Goal: Task Accomplishment & Management: Manage account settings

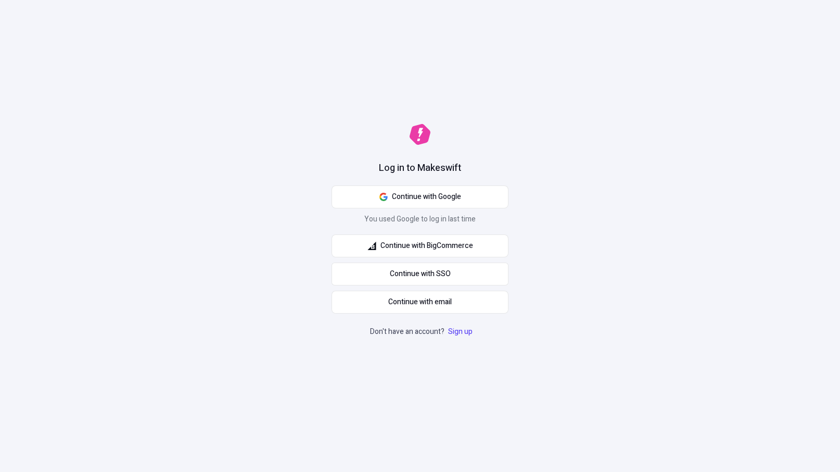
click at [596, 220] on div "Log in to Makeswift Continue with Google You used Google to log in last time Co…" at bounding box center [420, 236] width 840 height 472
click at [447, 200] on span "Continue with Google" at bounding box center [426, 196] width 69 height 11
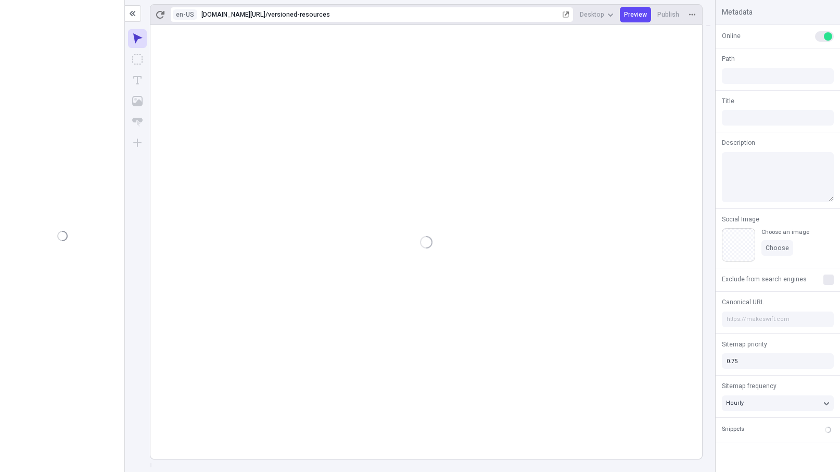
type input "/versioned-resources"
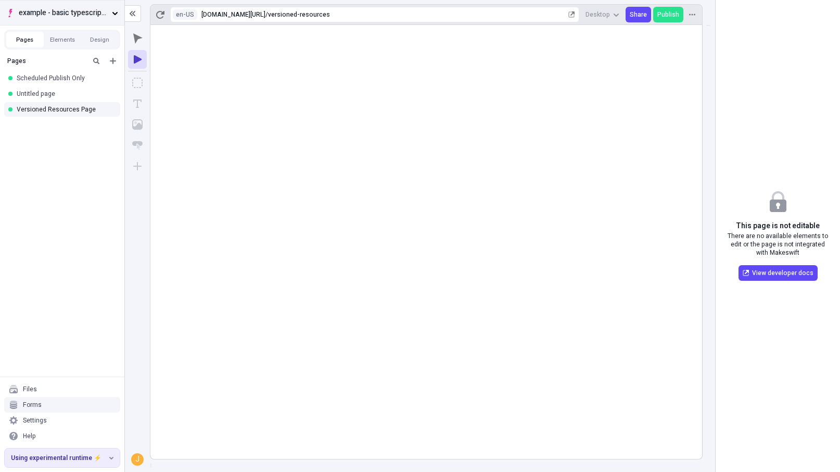
click at [96, 15] on span "example - basic typescript pages" at bounding box center [63, 12] width 89 height 11
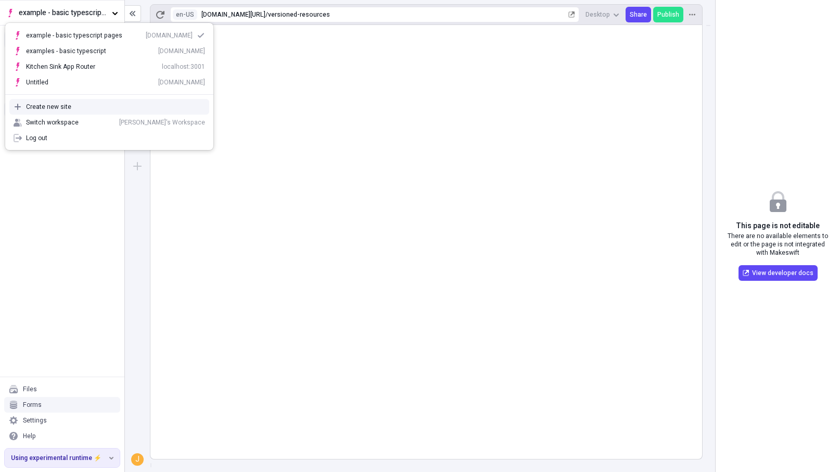
click at [79, 105] on div "Create new site" at bounding box center [115, 107] width 179 height 8
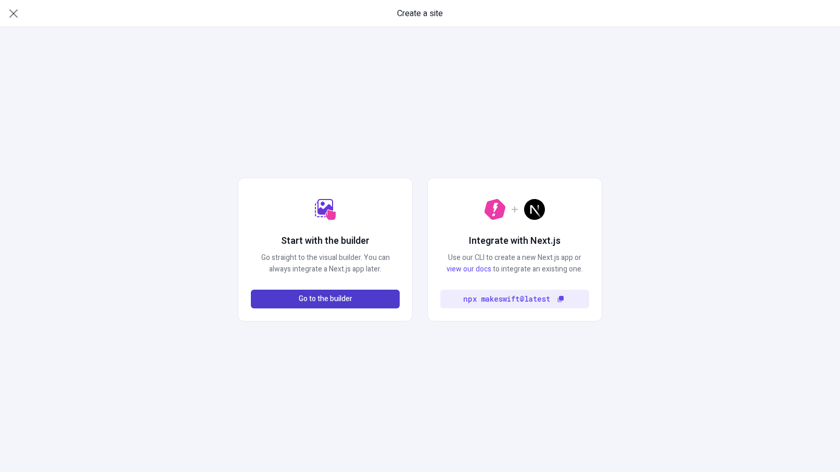
click at [376, 300] on button "Go to the builder" at bounding box center [325, 298] width 149 height 19
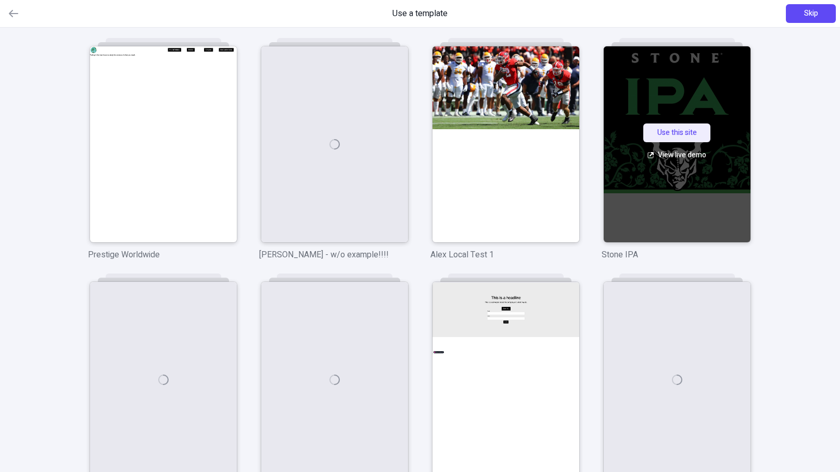
scroll to position [1, 0]
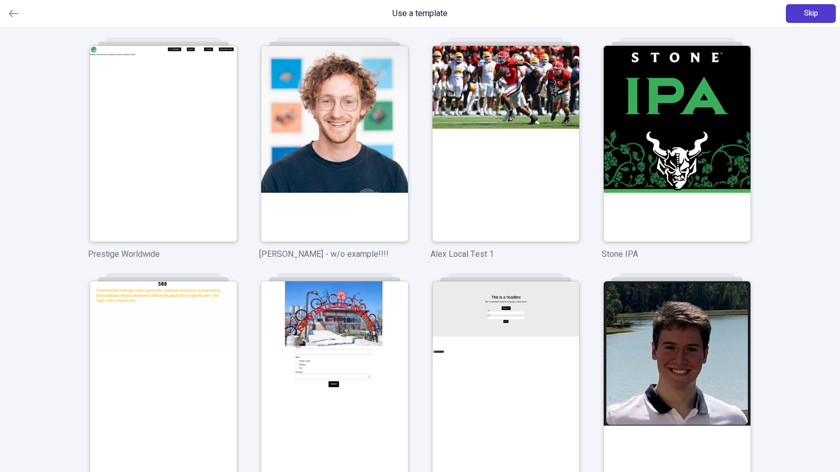
click at [795, 14] on button "Skip" at bounding box center [811, 13] width 50 height 19
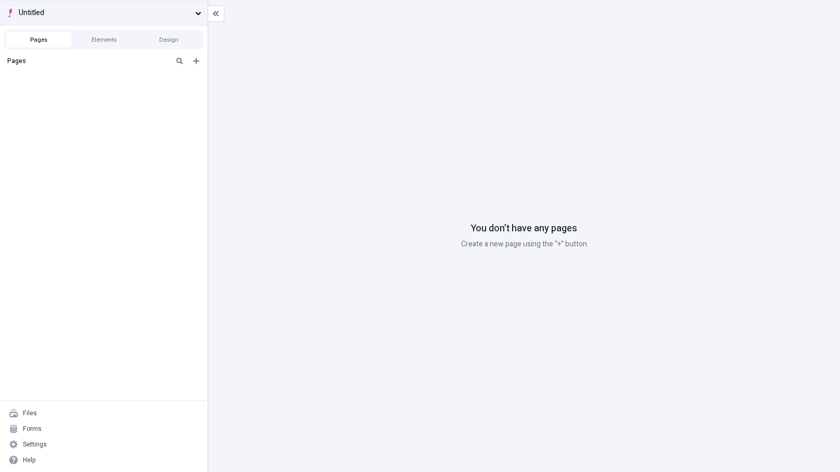
drag, startPoint x: 139, startPoint y: 87, endPoint x: 43, endPoint y: 6, distance: 125.6
click at [138, 87] on div "Pages" at bounding box center [104, 226] width 208 height 349
click at [67, 442] on div "Settings" at bounding box center [103, 444] width 199 height 16
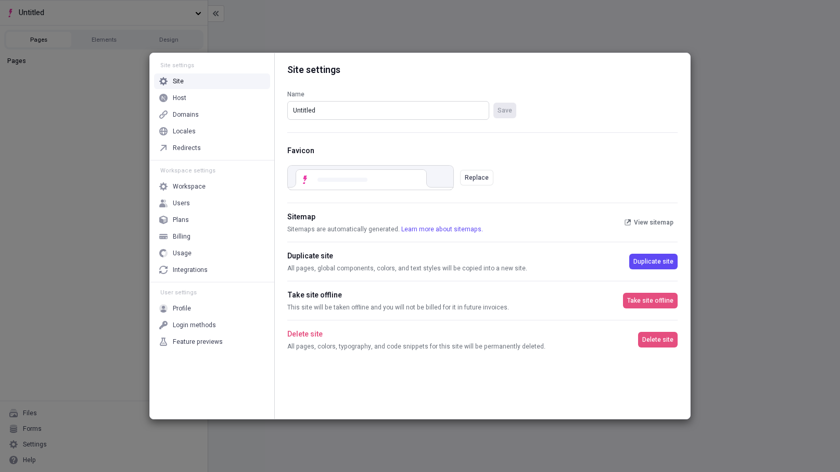
drag, startPoint x: 379, startPoint y: 108, endPoint x: 273, endPoint y: 104, distance: 106.3
click at [273, 104] on div "Site settings Site Host Domains Locales Redirects Workspace settings Workspace …" at bounding box center [420, 235] width 540 height 365
drag, startPoint x: 311, startPoint y: 70, endPoint x: 300, endPoint y: 71, distance: 11.5
click at [300, 71] on div "Site settings" at bounding box center [482, 65] width 390 height 24
click at [297, 70] on div "Site settings" at bounding box center [482, 65] width 390 height 24
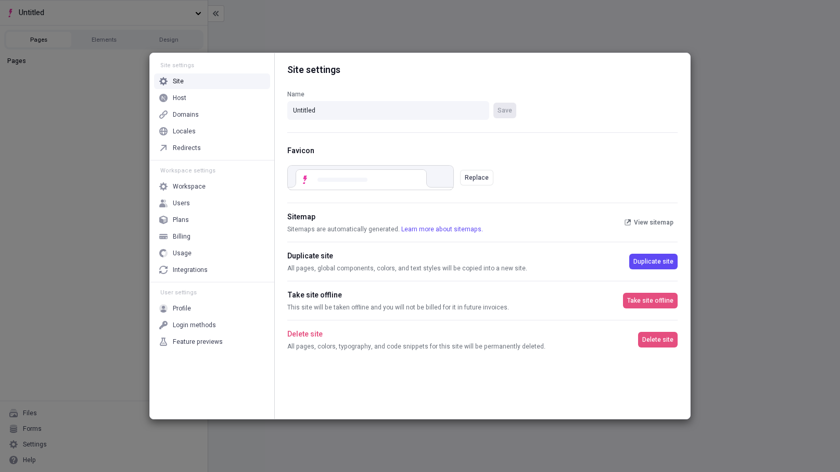
click at [297, 70] on div "Site settings" at bounding box center [482, 65] width 390 height 24
drag, startPoint x: 285, startPoint y: 72, endPoint x: 290, endPoint y: 71, distance: 5.9
click at [286, 72] on div "Site settings Name Untitled Save Favicon Replace Sitemap Sitemaps are automatic…" at bounding box center [482, 235] width 415 height 365
drag, startPoint x: 293, startPoint y: 70, endPoint x: 414, endPoint y: 72, distance: 121.3
click at [413, 72] on div "Site settings" at bounding box center [482, 65] width 390 height 24
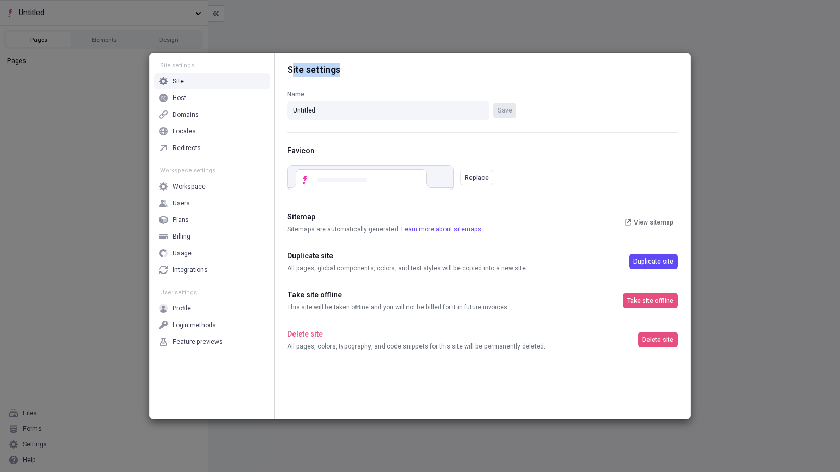
click at [414, 72] on div "Site settings" at bounding box center [482, 65] width 390 height 24
drag, startPoint x: 317, startPoint y: 74, endPoint x: 289, endPoint y: 73, distance: 28.6
click at [288, 73] on div "Site settings" at bounding box center [482, 65] width 390 height 24
click at [290, 73] on div "Site settings" at bounding box center [482, 65] width 390 height 24
click at [386, 72] on div "Site settings" at bounding box center [482, 65] width 390 height 24
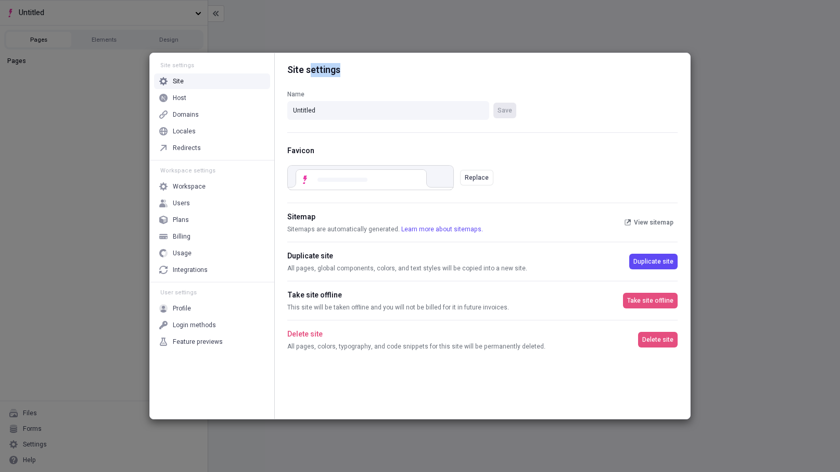
click at [386, 72] on div "Site settings" at bounding box center [482, 65] width 390 height 24
drag, startPoint x: 365, startPoint y: 115, endPoint x: 213, endPoint y: 108, distance: 152.1
click at [213, 108] on div "Site settings Site Host Domains Locales Redirects Workspace settings Workspace …" at bounding box center [420, 235] width 540 height 365
type input "S"
type input "Catalyst Revalidation Testing"
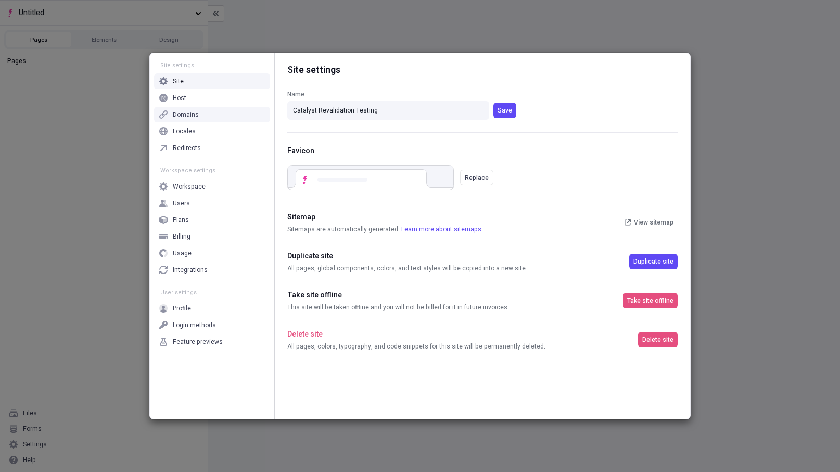
click at [525, 116] on div "Name Catalyst Revalidation Testing Save" at bounding box center [482, 104] width 390 height 55
click at [516, 116] on div "Name Catalyst Revalidation Testing Save" at bounding box center [482, 104] width 390 height 55
click at [504, 108] on span "Save" at bounding box center [505, 110] width 15 height 8
click at [513, 70] on div "Site settings" at bounding box center [482, 65] width 390 height 24
drag, startPoint x: 290, startPoint y: 70, endPoint x: 371, endPoint y: 71, distance: 80.2
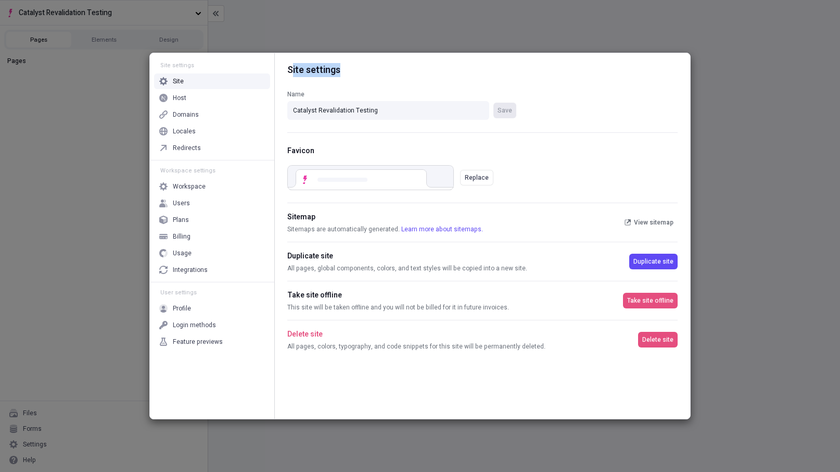
click at [370, 70] on div "Site settings" at bounding box center [482, 65] width 390 height 24
click at [371, 71] on div "Site settings" at bounding box center [482, 65] width 390 height 24
drag, startPoint x: 371, startPoint y: 71, endPoint x: 282, endPoint y: 71, distance: 88.5
click at [282, 71] on div "Site settings Name Catalyst Revalidation Testing Save Favicon Replace Sitemap S…" at bounding box center [482, 235] width 415 height 365
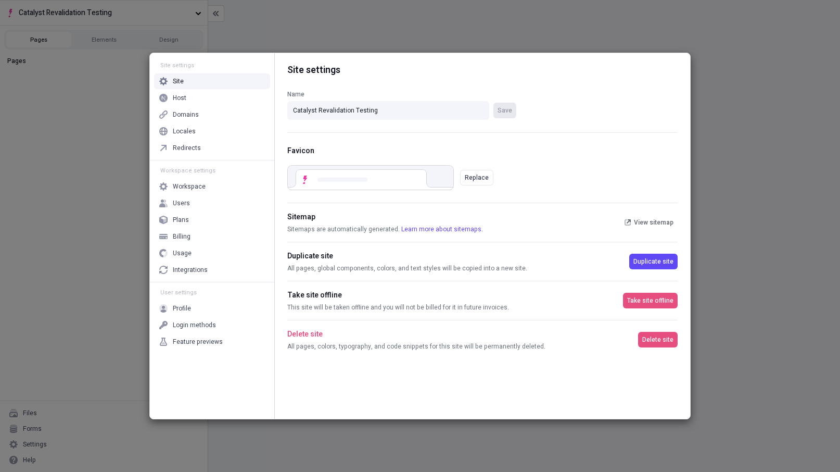
click at [223, 88] on div "Site" at bounding box center [212, 81] width 116 height 16
click at [223, 94] on div "Host" at bounding box center [212, 98] width 116 height 16
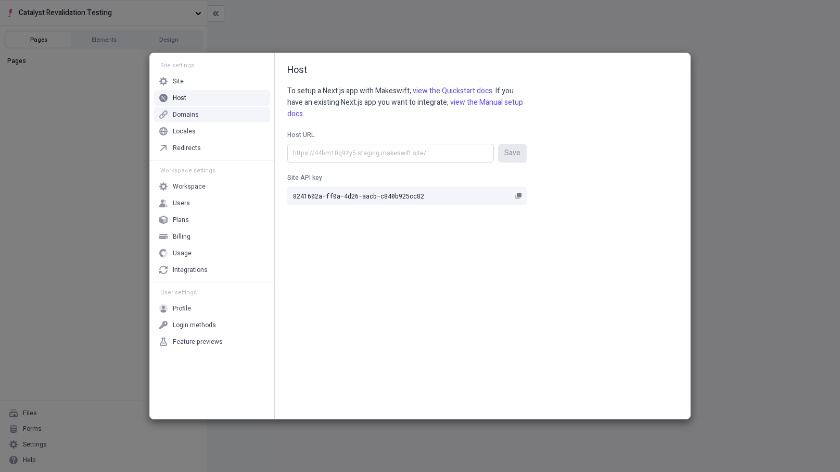
click at [389, 144] on input "Host URL Save" at bounding box center [390, 153] width 207 height 19
click at [517, 197] on rect "button" at bounding box center [519, 195] width 5 height 5
click at [517, 197] on input "8241602a-ff0a-4d26-aacb-c840b925cc82" at bounding box center [406, 195] width 239 height 19
click at [591, 225] on div "Host To setup a Next.js app with Makeswift, view the Quickstart docs. If you ha…" at bounding box center [482, 235] width 415 height 365
